Goal: Task Accomplishment & Management: Manage account settings

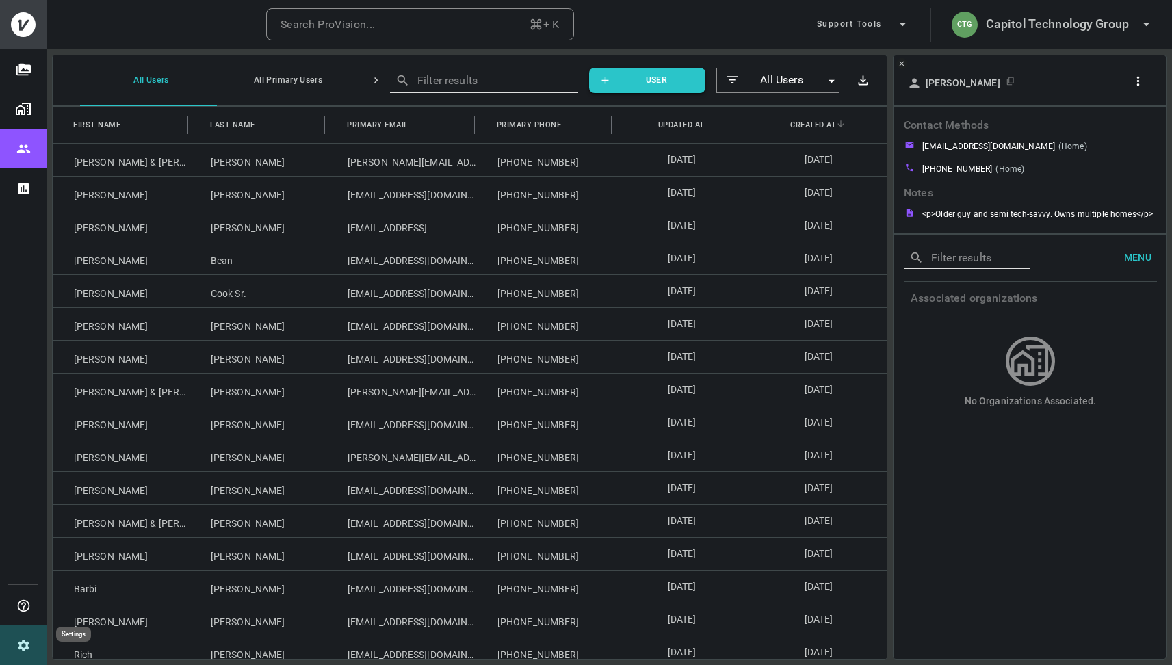
click at [21, 640] on icon "Settings" at bounding box center [23, 645] width 14 height 14
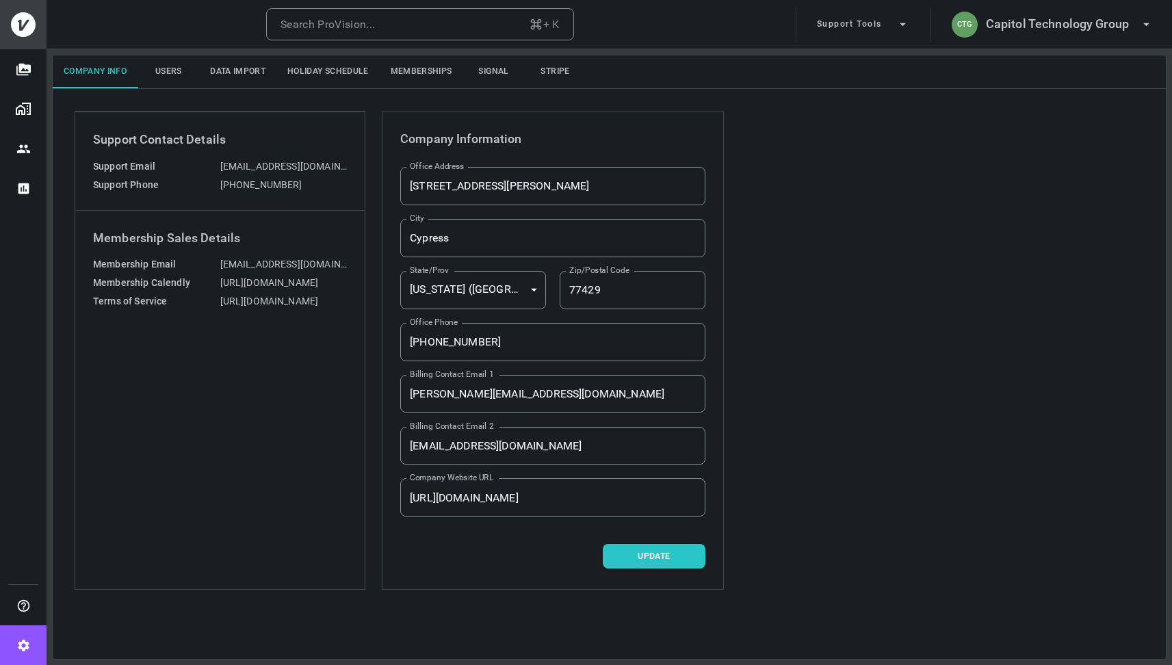
click at [439, 79] on button "Memberships" at bounding box center [421, 71] width 83 height 33
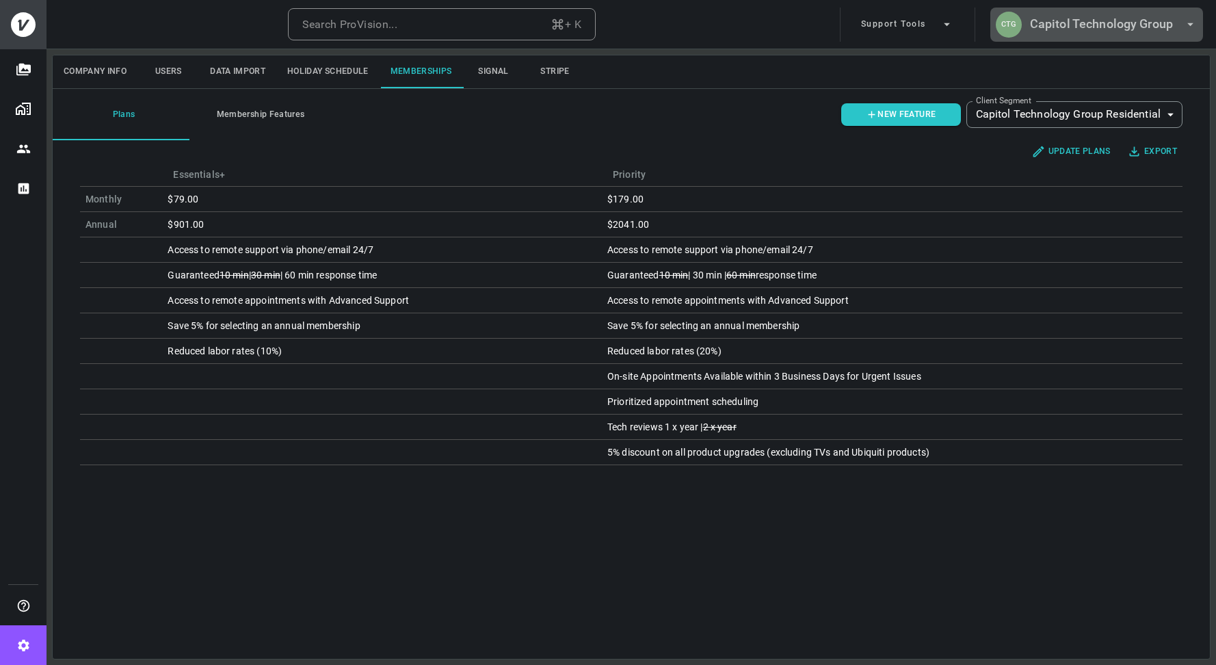
click at [1074, 23] on h6 "Capitol Technology Group" at bounding box center [1101, 24] width 143 height 20
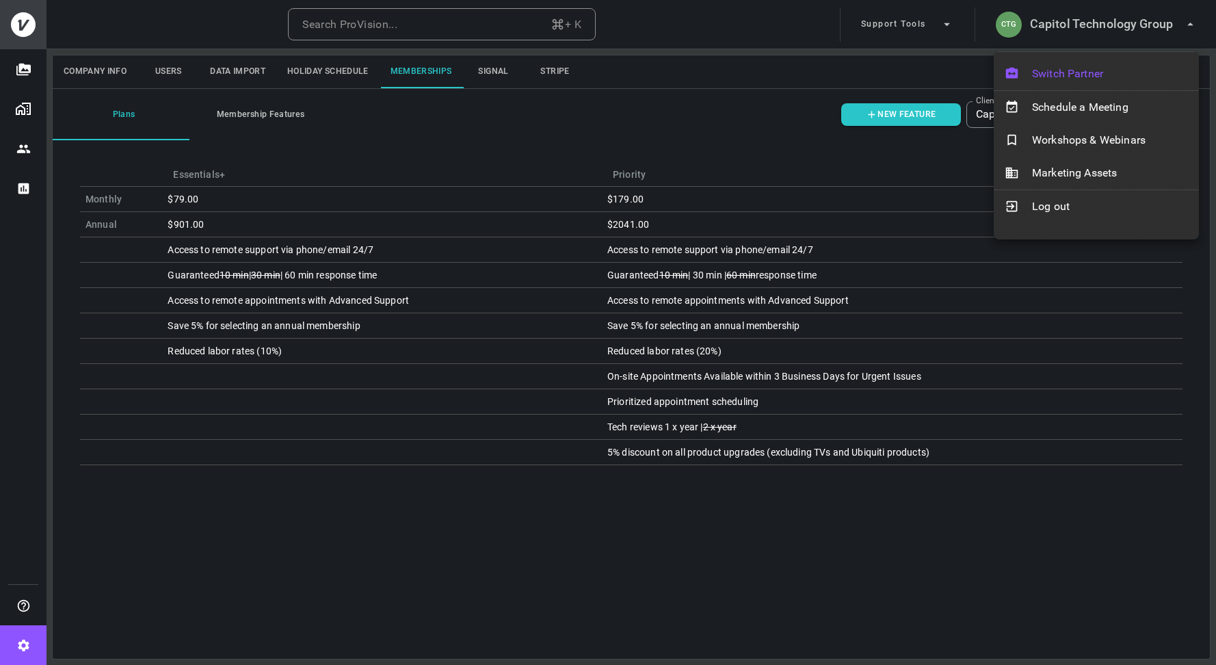
click at [1067, 82] on div "Switch Partner" at bounding box center [1096, 73] width 205 height 33
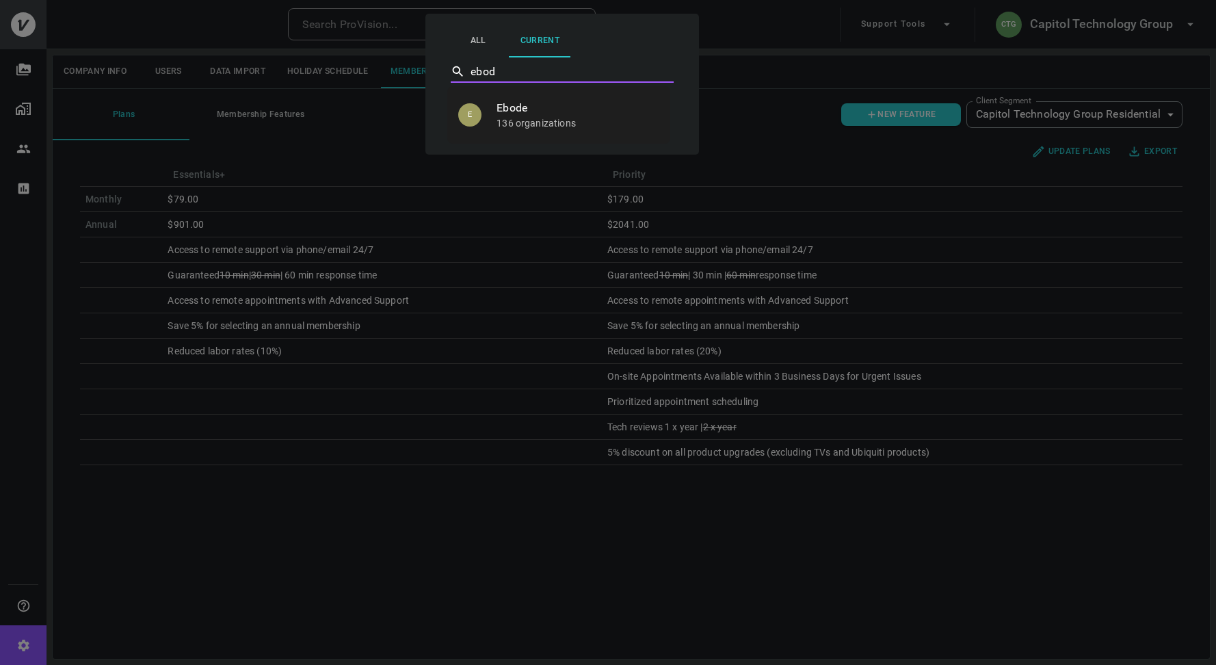
type input "ebode"
click at [580, 122] on p "136 organizations" at bounding box center [578, 123] width 163 height 14
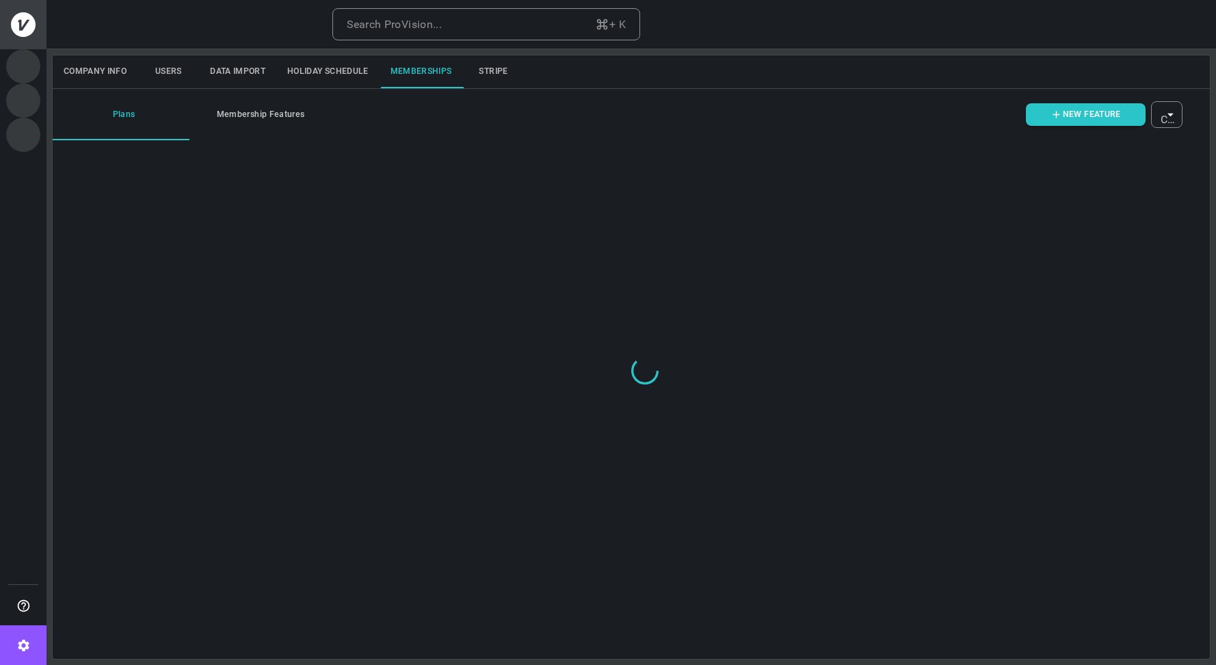
type input "ovbid-88da1c80-2dfa-425c-85bd-422cadb817e0"
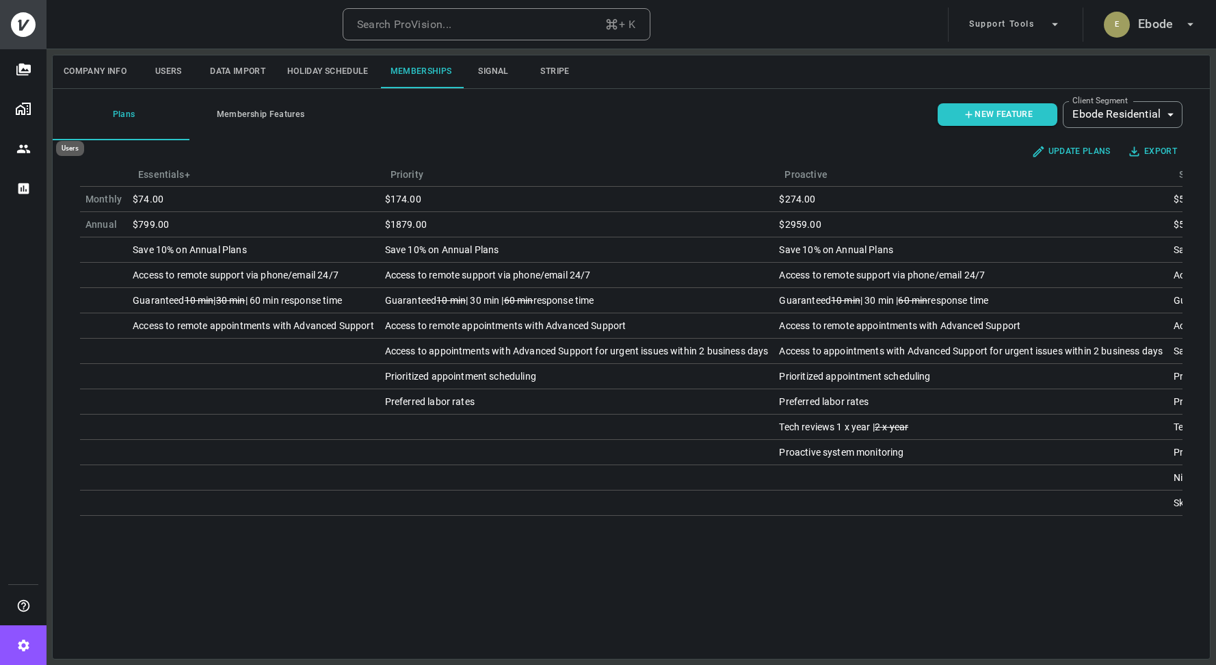
click at [25, 155] on icon "Users" at bounding box center [23, 149] width 14 height 14
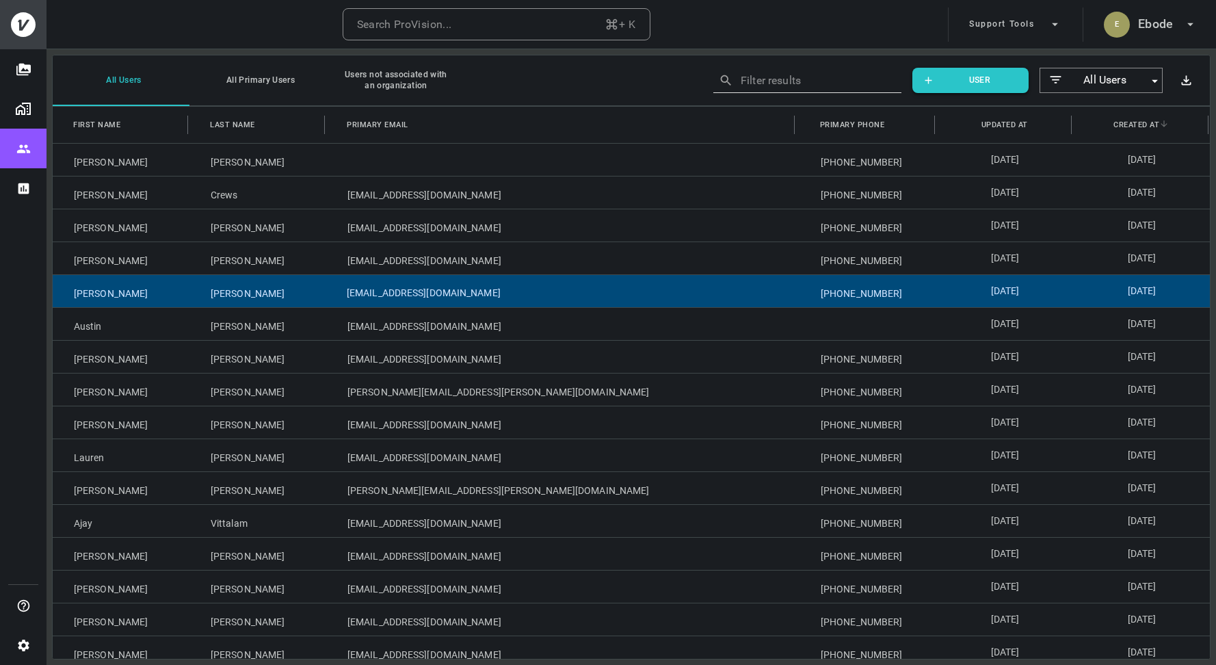
click at [373, 298] on div "[EMAIL_ADDRESS][DOMAIN_NAME]" at bounding box center [562, 291] width 473 height 32
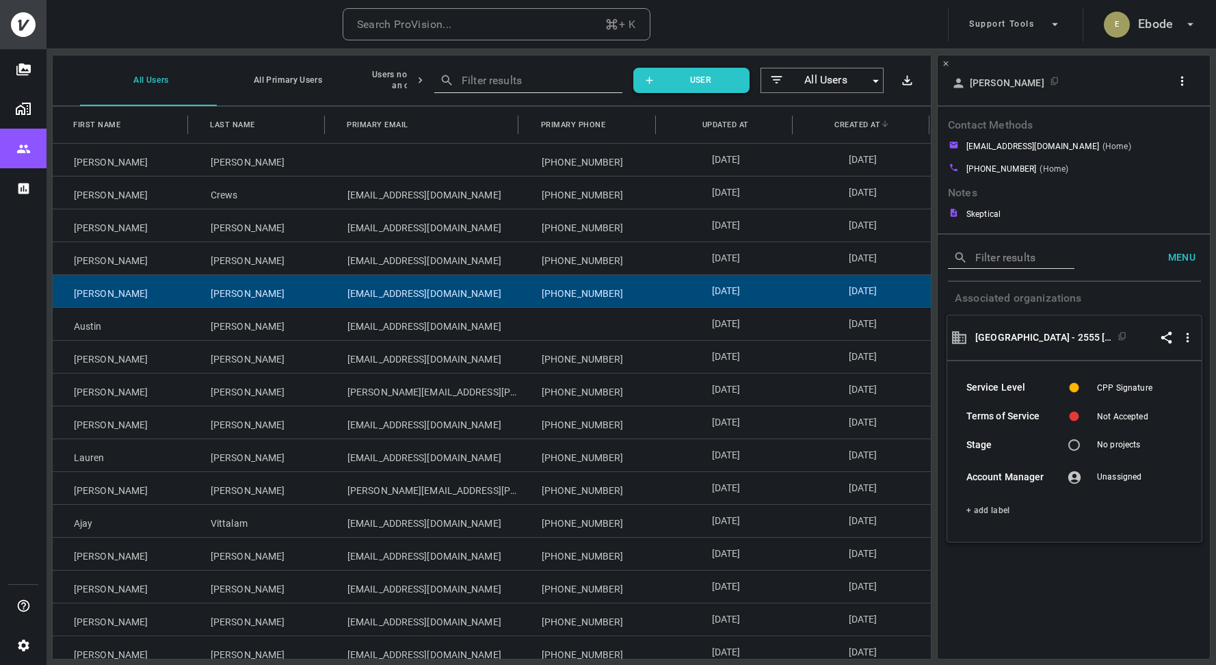
click at [1185, 85] on icon "button" at bounding box center [1182, 81] width 14 height 14
click at [1158, 130] on p "Copy Client ID" at bounding box center [1159, 130] width 68 height 16
click at [26, 653] on div at bounding box center [608, 332] width 1216 height 665
click at [27, 643] on icon "Settings" at bounding box center [23, 645] width 11 height 12
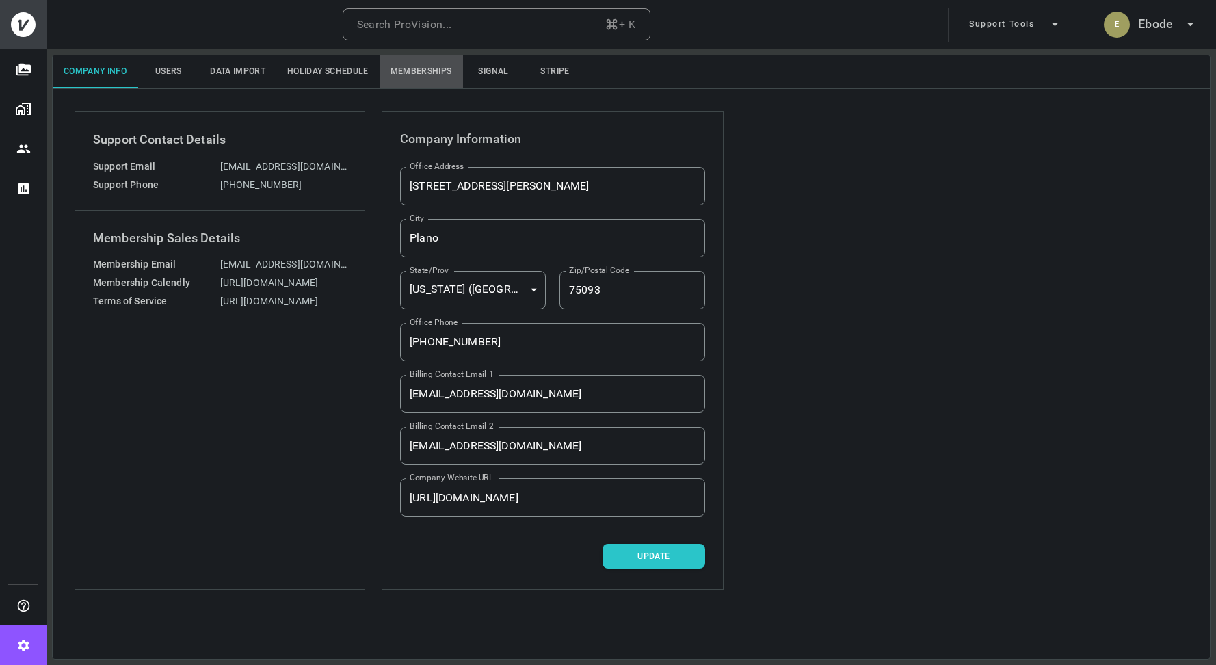
click at [444, 72] on button "Memberships" at bounding box center [421, 71] width 83 height 33
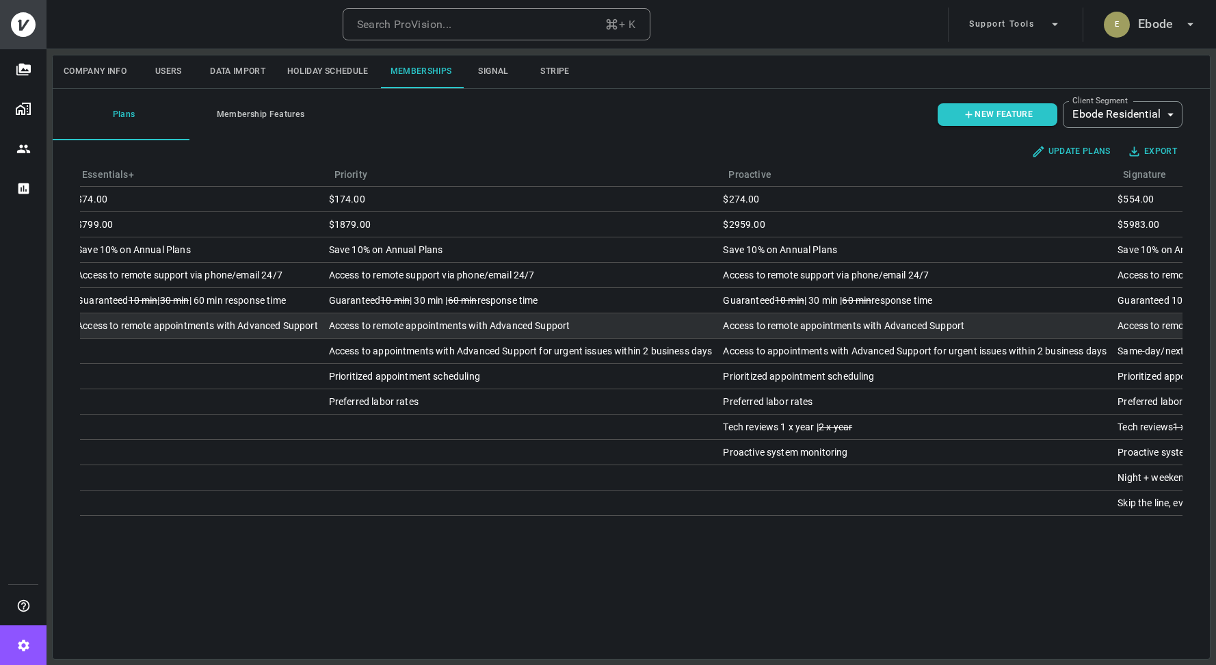
scroll to position [0, 12]
